Goal: Communication & Community: Answer question/provide support

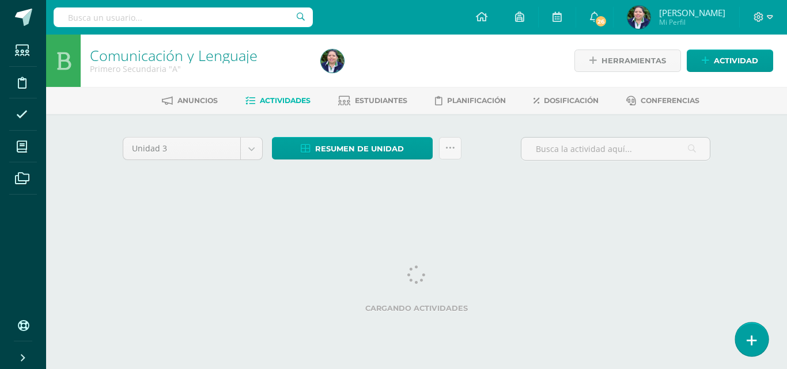
click at [746, 335] on link at bounding box center [751, 338] width 33 height 33
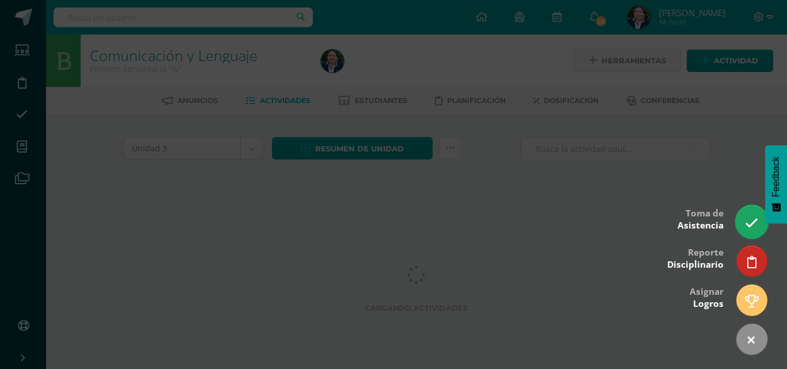
click at [746, 219] on icon at bounding box center [750, 222] width 13 height 13
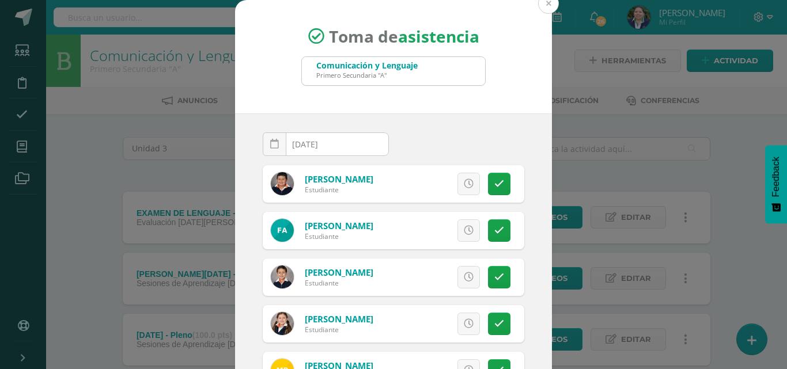
click at [544, 7] on button at bounding box center [548, 3] width 21 height 21
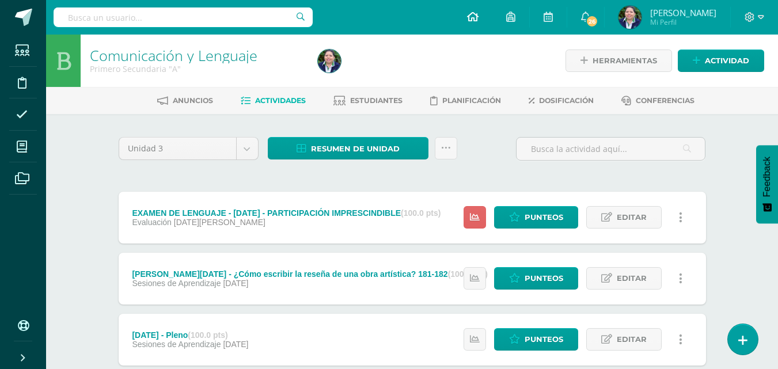
click at [478, 14] on icon at bounding box center [473, 17] width 12 height 10
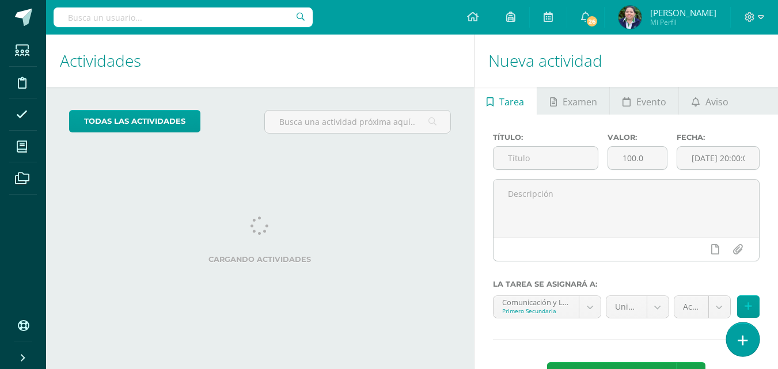
click at [742, 341] on icon at bounding box center [743, 340] width 10 height 13
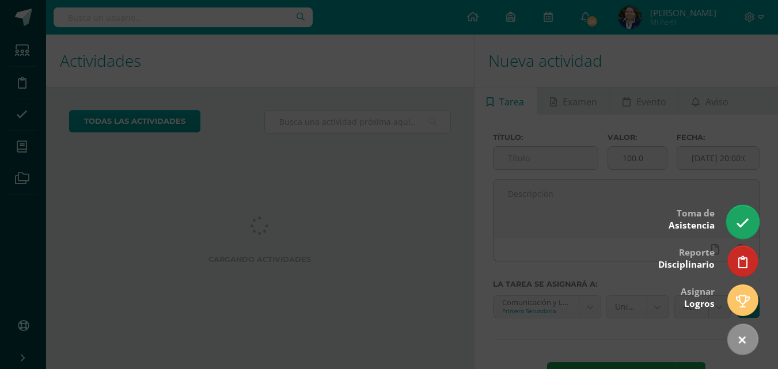
click at [740, 216] on icon at bounding box center [742, 222] width 13 height 13
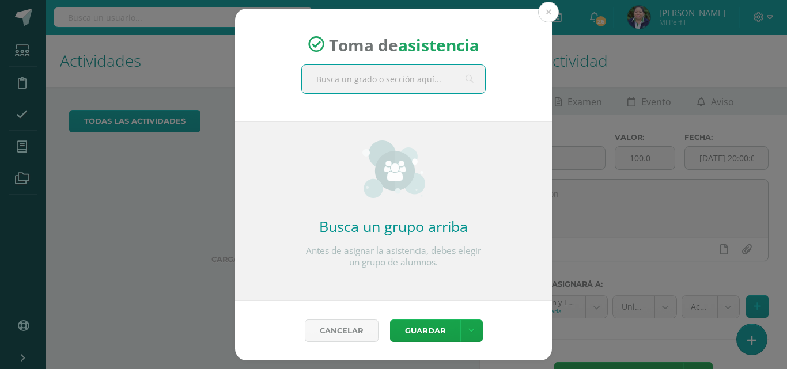
click at [345, 84] on input "text" at bounding box center [393, 79] width 183 height 28
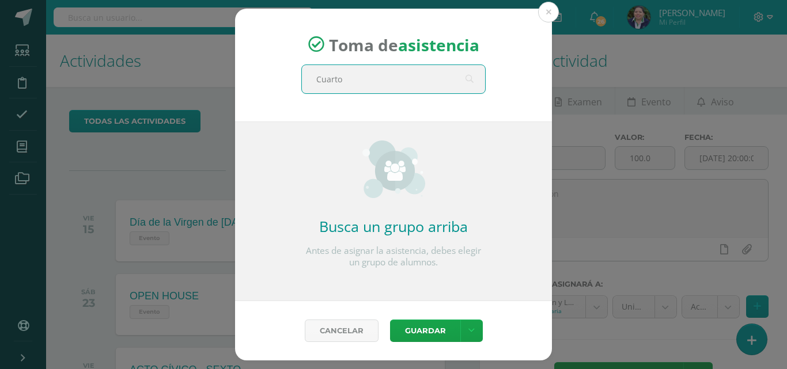
type input "Cuarto"
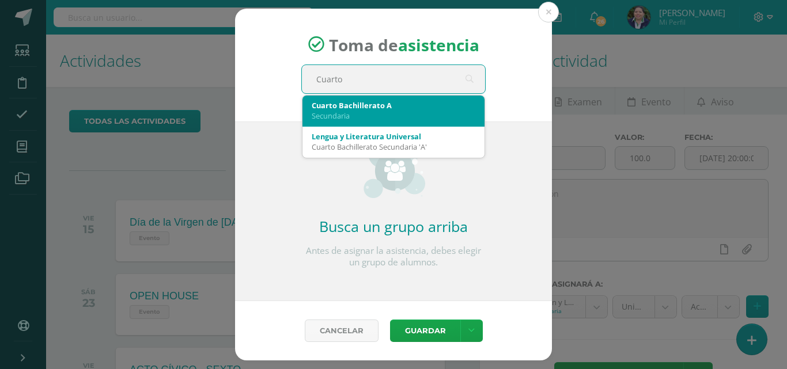
click at [343, 108] on div "Cuarto Bachillerato A" at bounding box center [394, 105] width 164 height 10
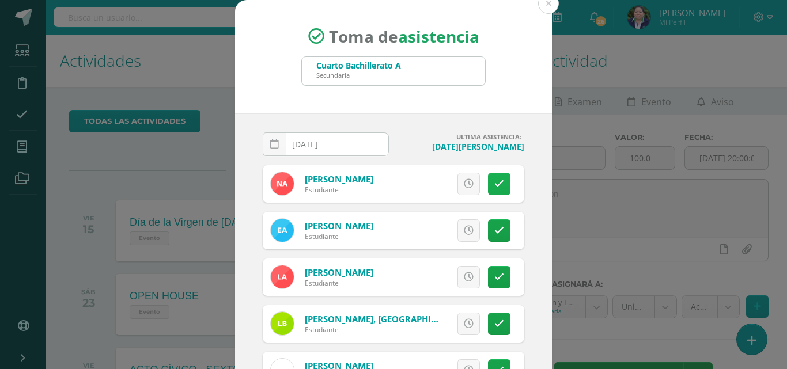
click at [494, 184] on icon at bounding box center [499, 184] width 10 height 10
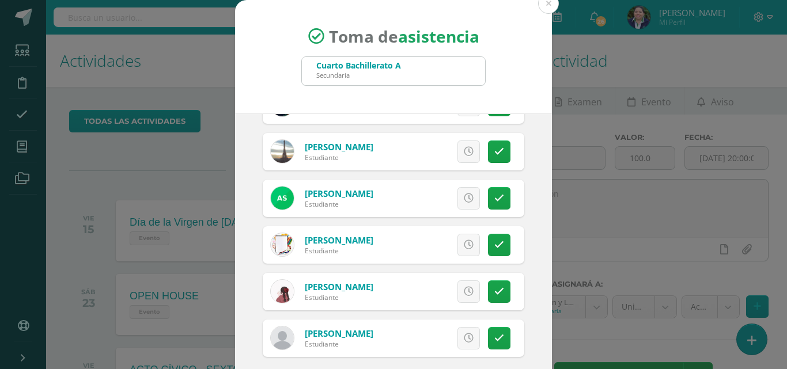
drag, startPoint x: 548, startPoint y: 345, endPoint x: 542, endPoint y: 331, distance: 16.0
click at [542, 331] on div "Toma de asistencia Cuarto Bachillerato A Secundaria Cuarto [DATE] August, 2025 …" at bounding box center [393, 217] width 777 height 435
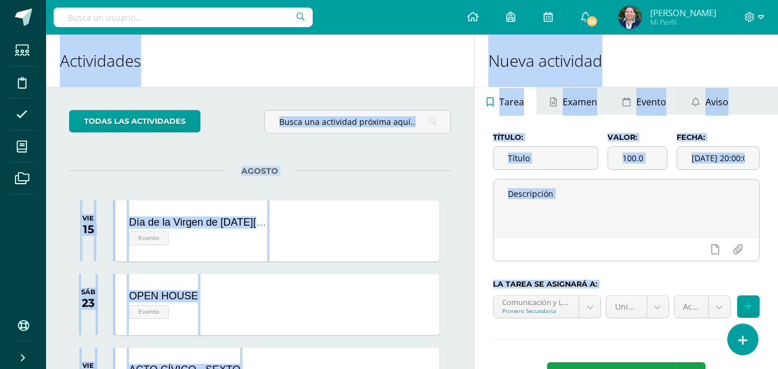
drag, startPoint x: 542, startPoint y: 331, endPoint x: 725, endPoint y: 348, distance: 184.0
click at [737, 338] on link at bounding box center [742, 338] width 33 height 33
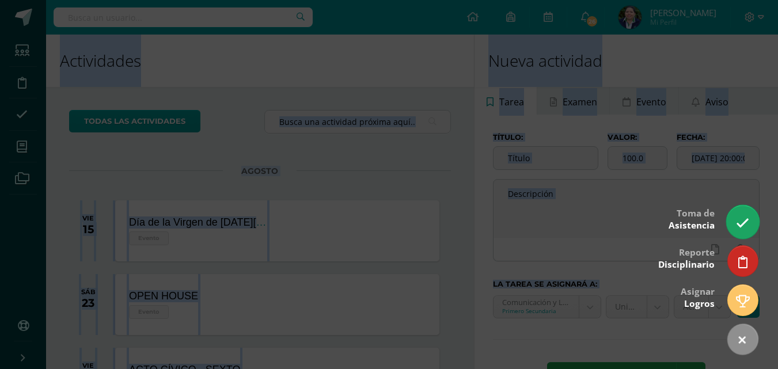
click at [742, 215] on link at bounding box center [742, 221] width 33 height 33
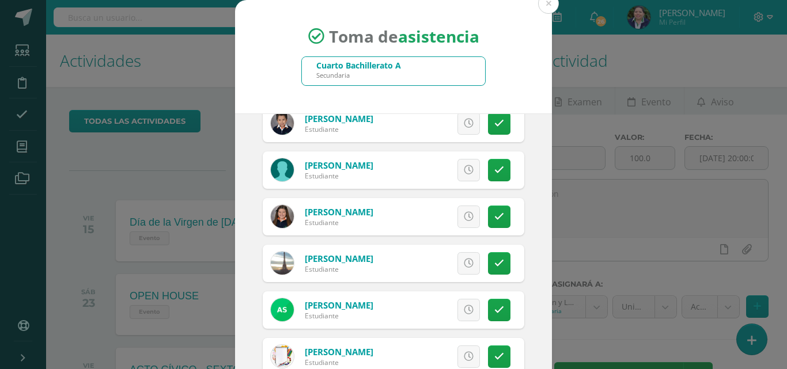
scroll to position [626, 0]
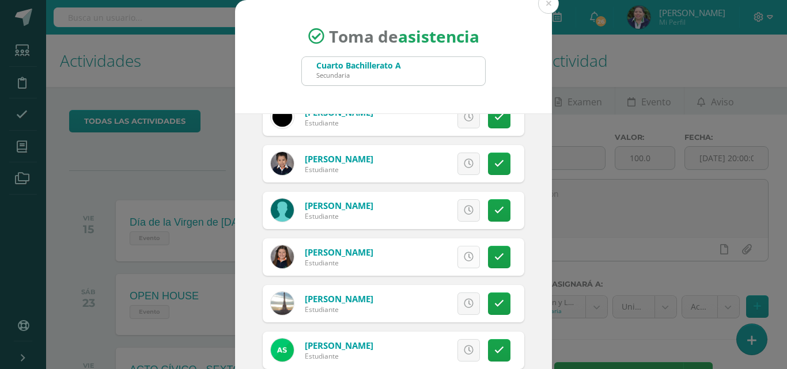
click at [464, 255] on icon at bounding box center [469, 257] width 10 height 10
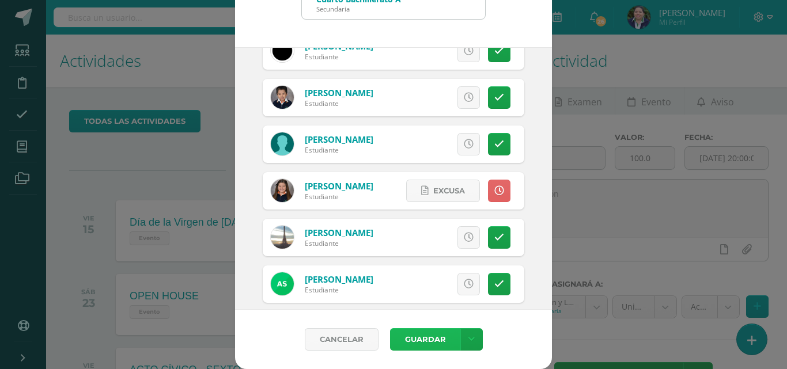
click at [410, 338] on button "Guardar" at bounding box center [425, 339] width 70 height 22
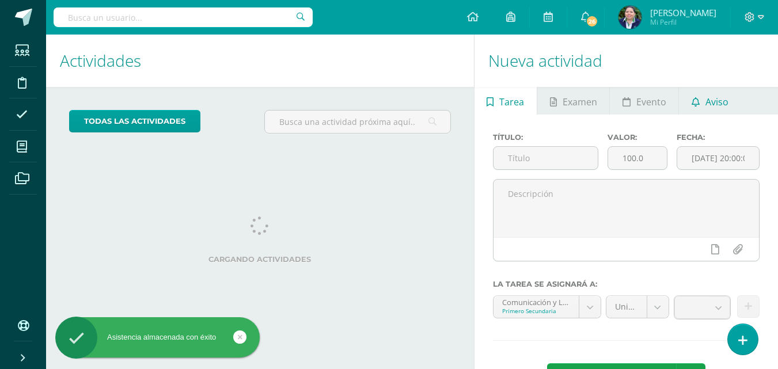
click at [725, 98] on span "Aviso" at bounding box center [716, 102] width 23 height 28
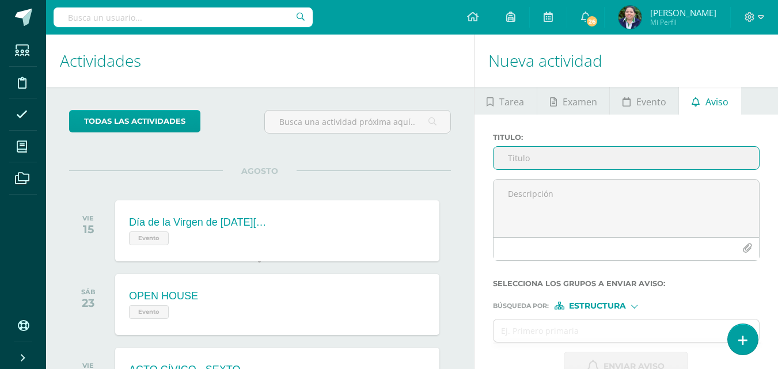
click at [564, 162] on input "Titulo :" at bounding box center [625, 158] width 265 height 22
type input "C"
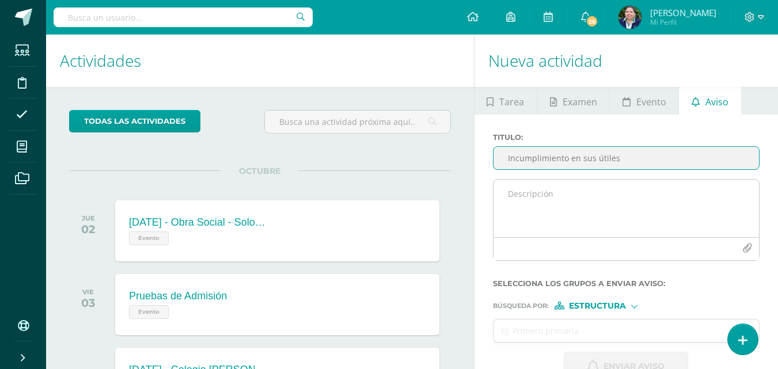
type input "Incumplimiento en sus útiles"
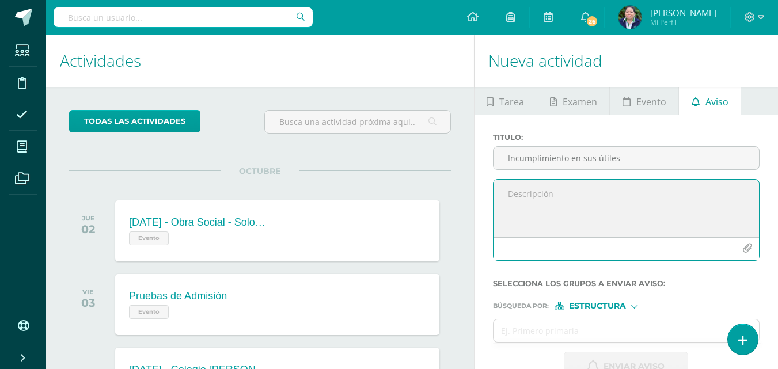
click at [555, 185] on textarea at bounding box center [625, 209] width 265 height 58
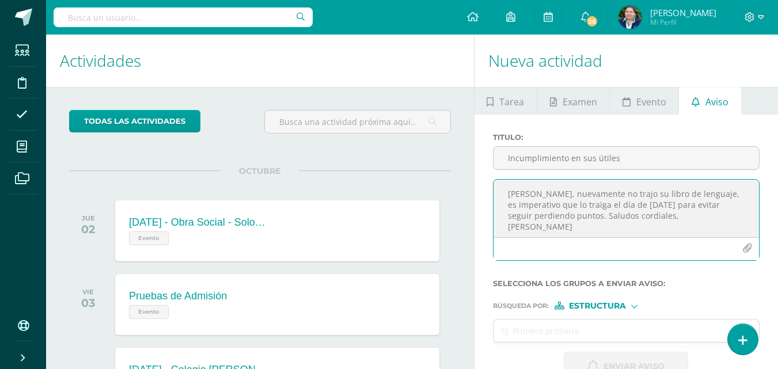
type textarea "Estimado Fabián, nuevamente no trajo su libro de lenguaje, es imperativo que lo…"
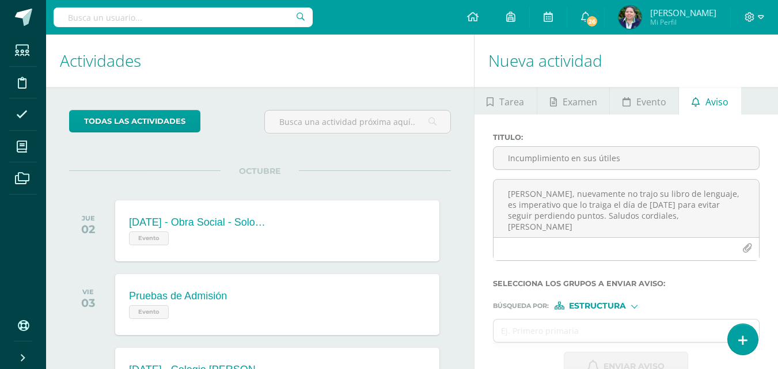
click at [630, 305] on div "Estructura" at bounding box center [597, 306] width 86 height 8
click at [616, 333] on span "Persona" at bounding box center [602, 336] width 41 height 6
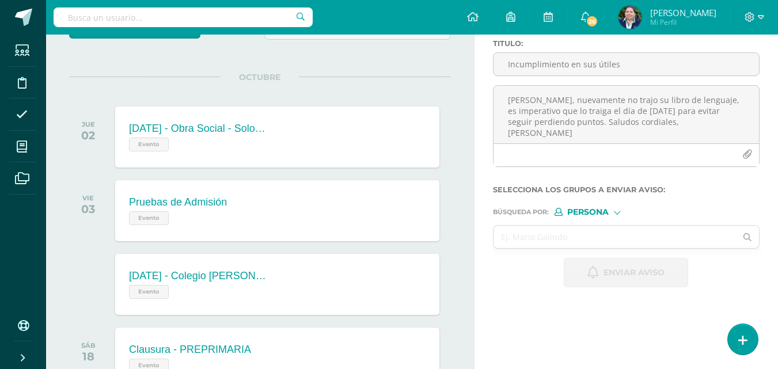
scroll to position [107, 0]
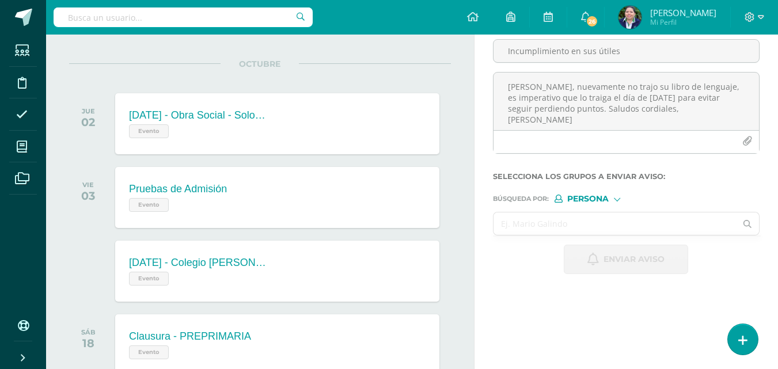
click at [582, 220] on input "text" at bounding box center [614, 223] width 243 height 22
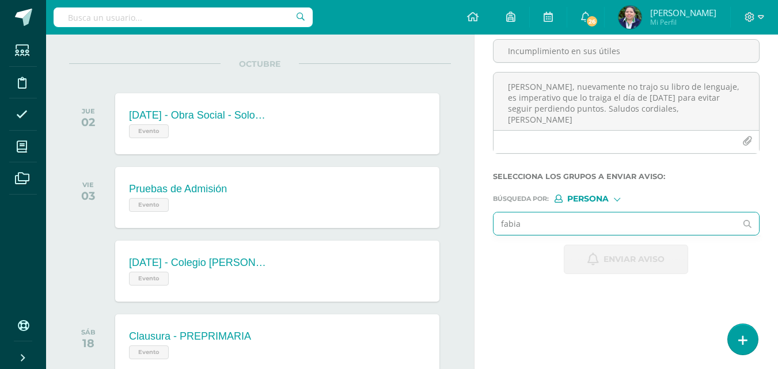
type input "fabian"
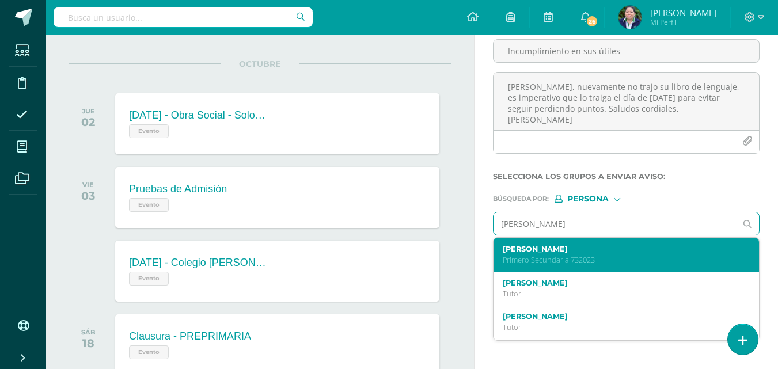
click at [554, 248] on label "Fabian André Ardón Vassaux" at bounding box center [621, 249] width 237 height 9
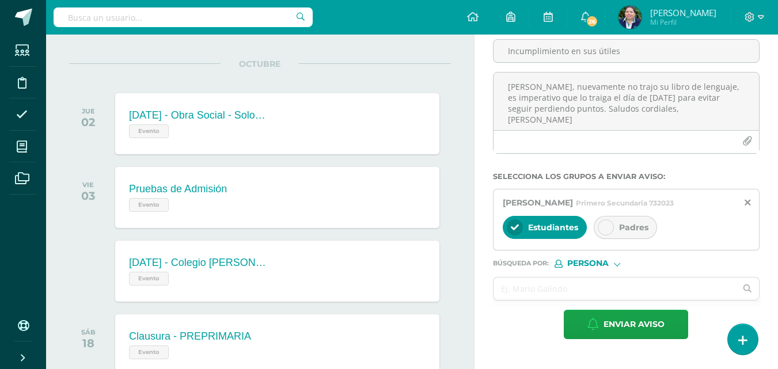
click at [608, 231] on div at bounding box center [606, 227] width 16 height 16
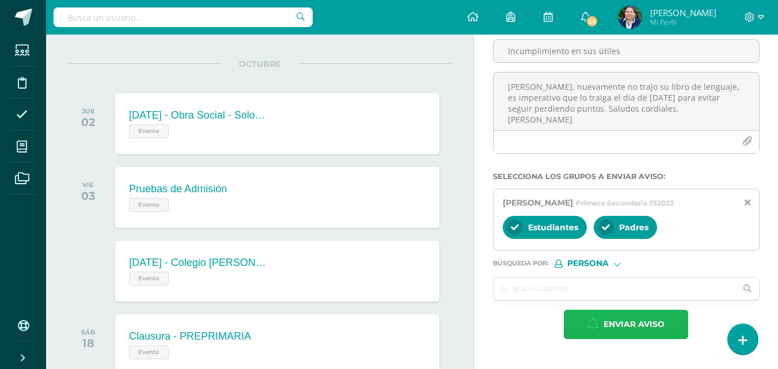
click at [636, 328] on span "Enviar aviso" at bounding box center [633, 324] width 61 height 28
